Goal: Information Seeking & Learning: Learn about a topic

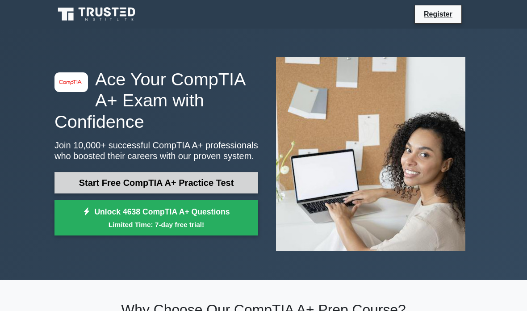
click at [96, 191] on link "Start Free CompTIA A+ Practice Test" at bounding box center [156, 182] width 204 height 21
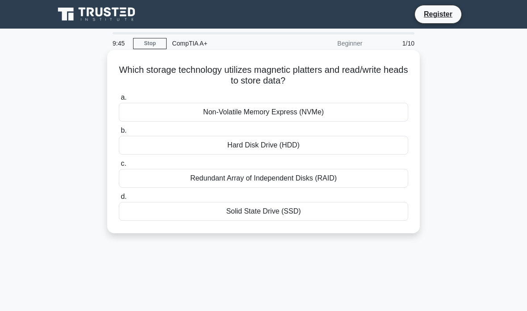
click at [372, 156] on div "a. Non-Volatile Memory Express (NVMe) b. Hard Disk Drive (HDD) c. d." at bounding box center [263, 156] width 300 height 132
click at [374, 140] on div "Hard Disk Drive (HDD)" at bounding box center [263, 145] width 289 height 19
click at [119, 133] on input "b. Hard Disk Drive (HDD)" at bounding box center [119, 131] width 0 height 6
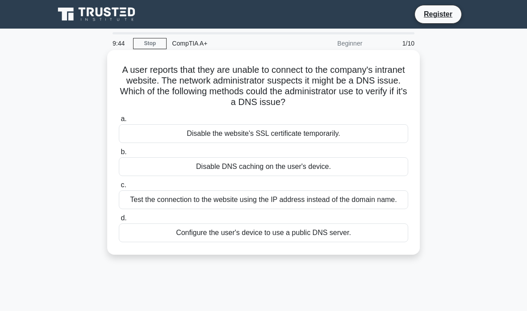
click at [366, 141] on div "Disable the website's SSL certificate temporarily." at bounding box center [263, 133] width 289 height 19
click at [119, 122] on input "a. Disable the website's SSL certificate temporarily." at bounding box center [119, 119] width 0 height 6
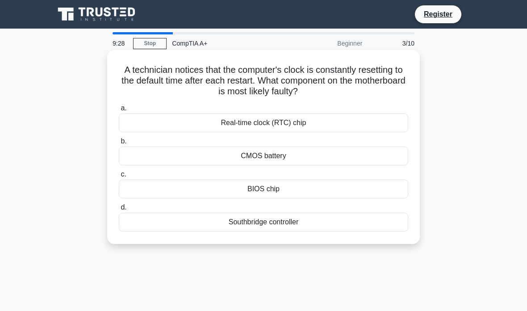
click at [379, 122] on div "Real-time clock (RTC) chip" at bounding box center [263, 122] width 289 height 19
click at [119, 111] on input "a. Real-time clock (RTC) chip" at bounding box center [119, 108] width 0 height 6
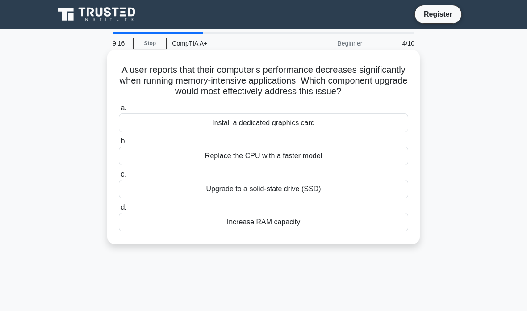
click at [352, 231] on div "Increase RAM capacity" at bounding box center [263, 221] width 289 height 19
click at [119, 210] on input "d. Increase RAM capacity" at bounding box center [119, 207] width 0 height 6
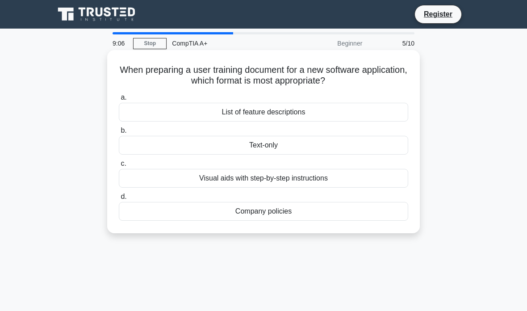
click at [395, 181] on div "Visual aids with step-by-step instructions" at bounding box center [263, 178] width 289 height 19
click at [119, 166] on input "c. Visual aids with step-by-step instructions" at bounding box center [119, 164] width 0 height 6
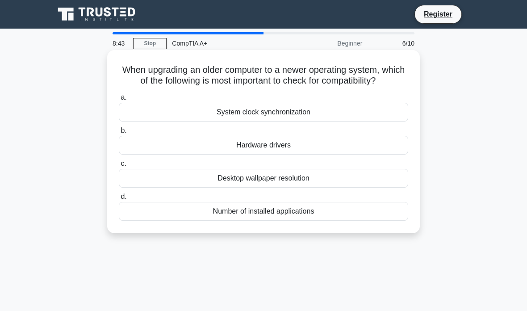
click at [396, 154] on div "Hardware drivers" at bounding box center [263, 145] width 289 height 19
click at [119, 133] on input "b. Hardware drivers" at bounding box center [119, 131] width 0 height 6
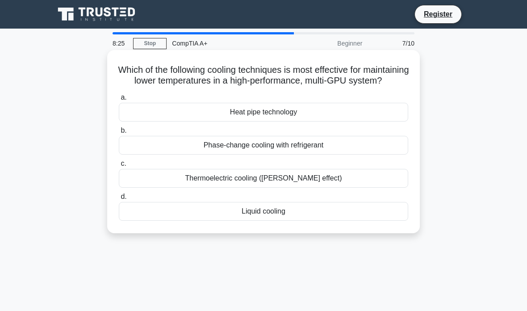
click at [373, 220] on div "Liquid cooling" at bounding box center [263, 211] width 289 height 19
click at [119, 199] on input "d. Liquid cooling" at bounding box center [119, 197] width 0 height 6
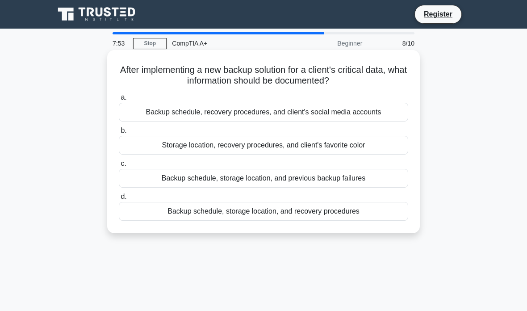
click at [394, 220] on div "Backup schedule, storage location, and recovery procedures" at bounding box center [263, 211] width 289 height 19
click at [119, 199] on input "d. Backup schedule, storage location, and recovery procedures" at bounding box center [119, 197] width 0 height 6
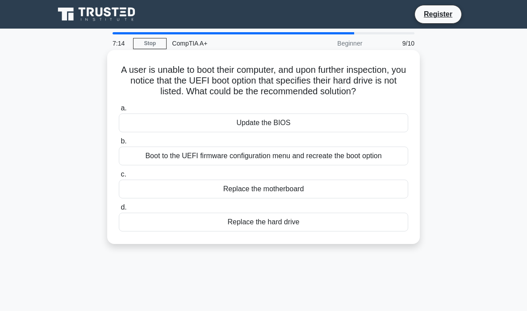
click at [399, 165] on div "Boot to the UEFI firmware configuration menu and recreate the boot option" at bounding box center [263, 155] width 289 height 19
click at [119, 144] on input "b. Boot to the UEFI firmware configuration menu and recreate the boot option" at bounding box center [119, 141] width 0 height 6
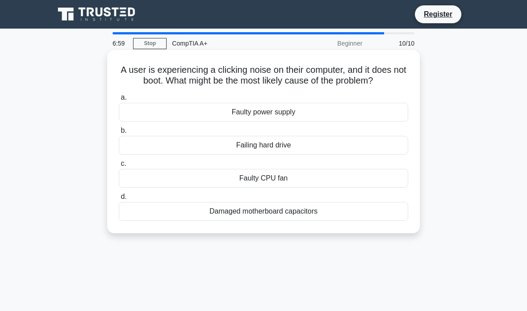
click at [380, 148] on div "Failing hard drive" at bounding box center [263, 145] width 289 height 19
click at [119, 133] on input "b. Failing hard drive" at bounding box center [119, 131] width 0 height 6
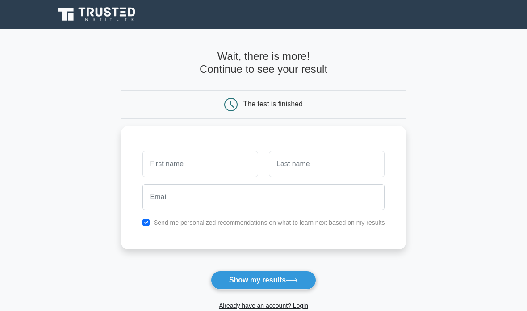
type input "[PERSON_NAME]"
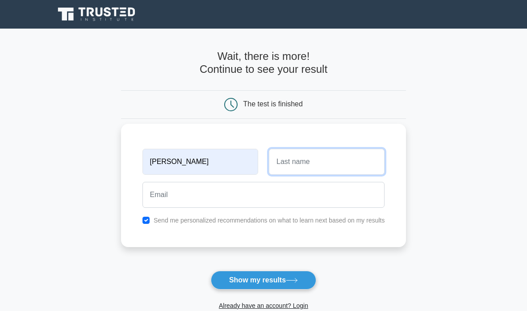
click at [377, 170] on input "text" at bounding box center [327, 162] width 116 height 26
type input "Miller"
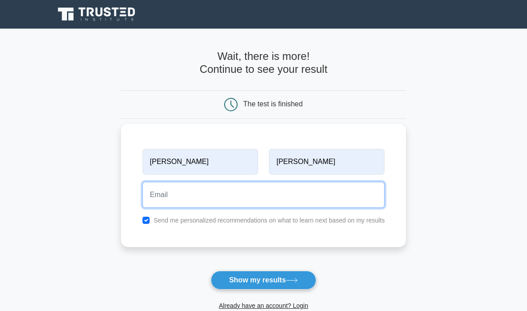
click at [350, 200] on input "email" at bounding box center [263, 195] width 242 height 26
type input "MEGANCM9@AOL.COM"
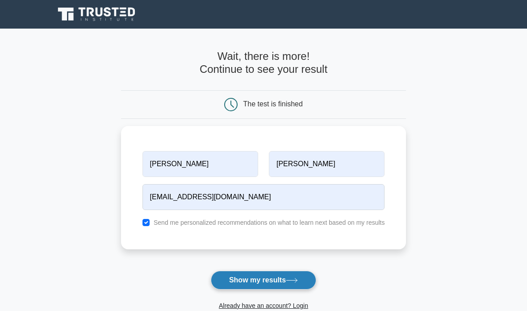
click at [295, 278] on icon at bounding box center [292, 280] width 12 height 5
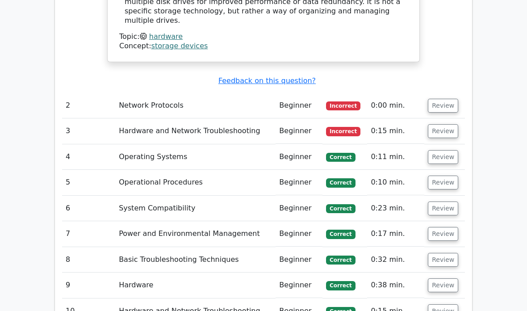
scroll to position [1143, 0]
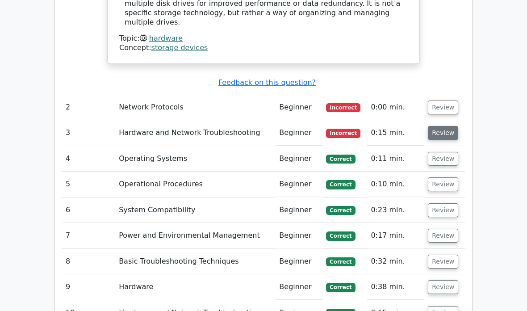
click at [449, 126] on button "Review" at bounding box center [443, 133] width 30 height 14
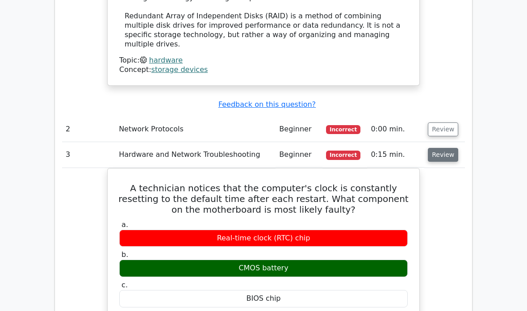
scroll to position [1120, 0]
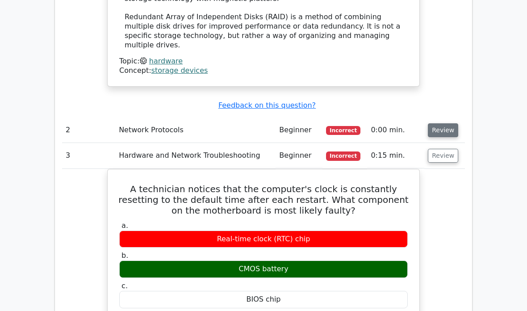
click at [450, 124] on button "Review" at bounding box center [443, 131] width 30 height 14
